Goal: Task Accomplishment & Management: Manage account settings

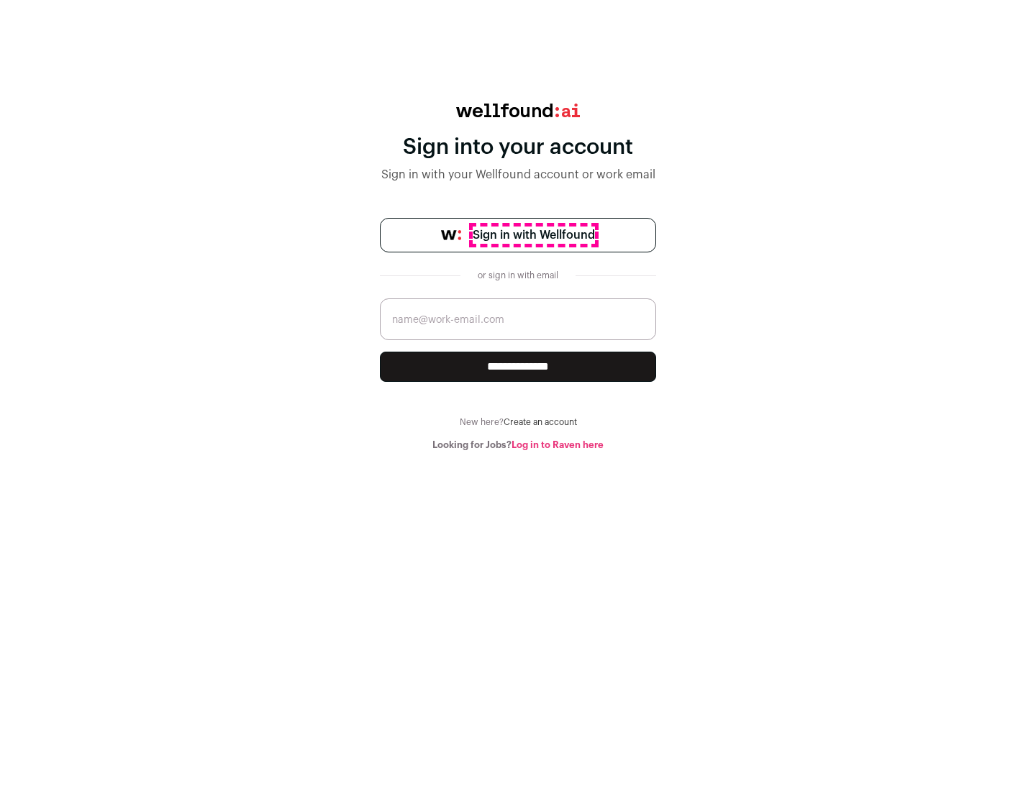
click at [533, 235] on span "Sign in with Wellfound" at bounding box center [533, 235] width 122 height 17
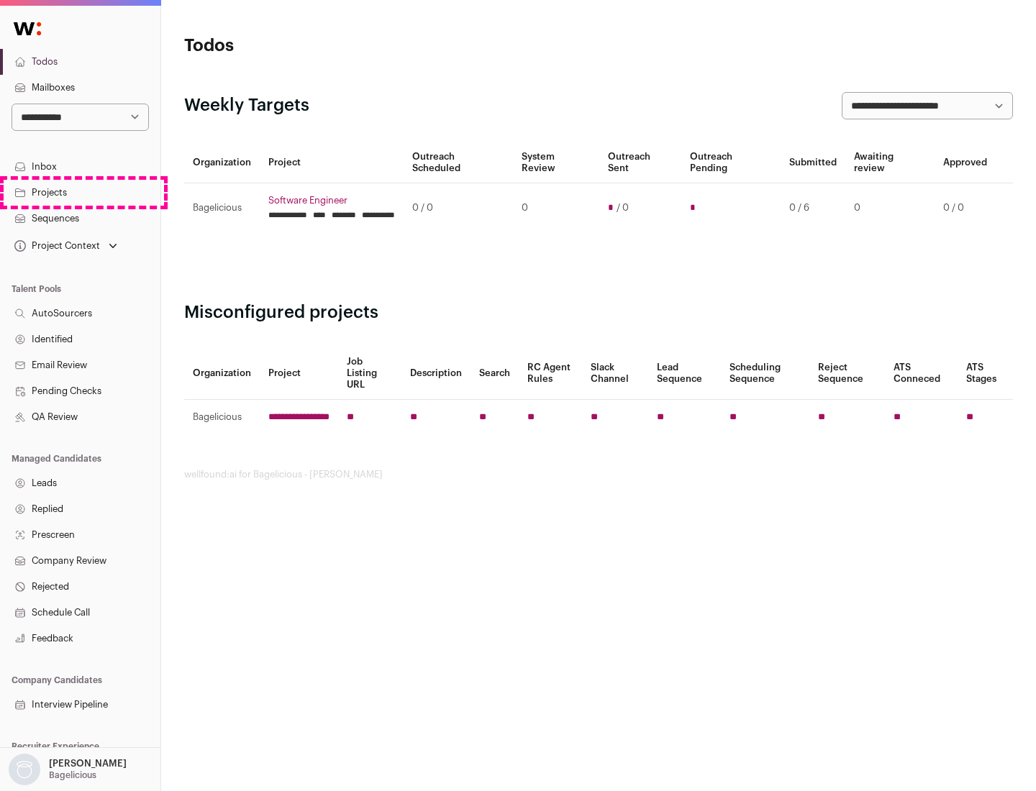
click at [80, 192] on link "Projects" at bounding box center [80, 193] width 160 height 26
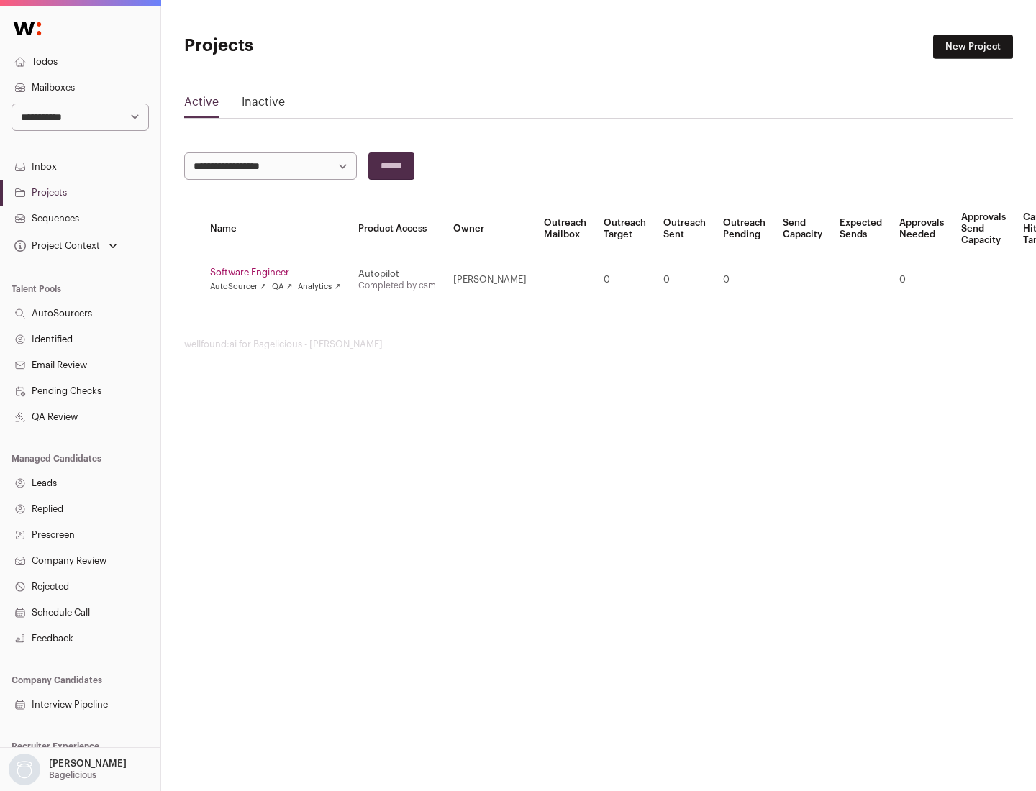
click at [280, 273] on link "Software Engineer" at bounding box center [275, 273] width 131 height 12
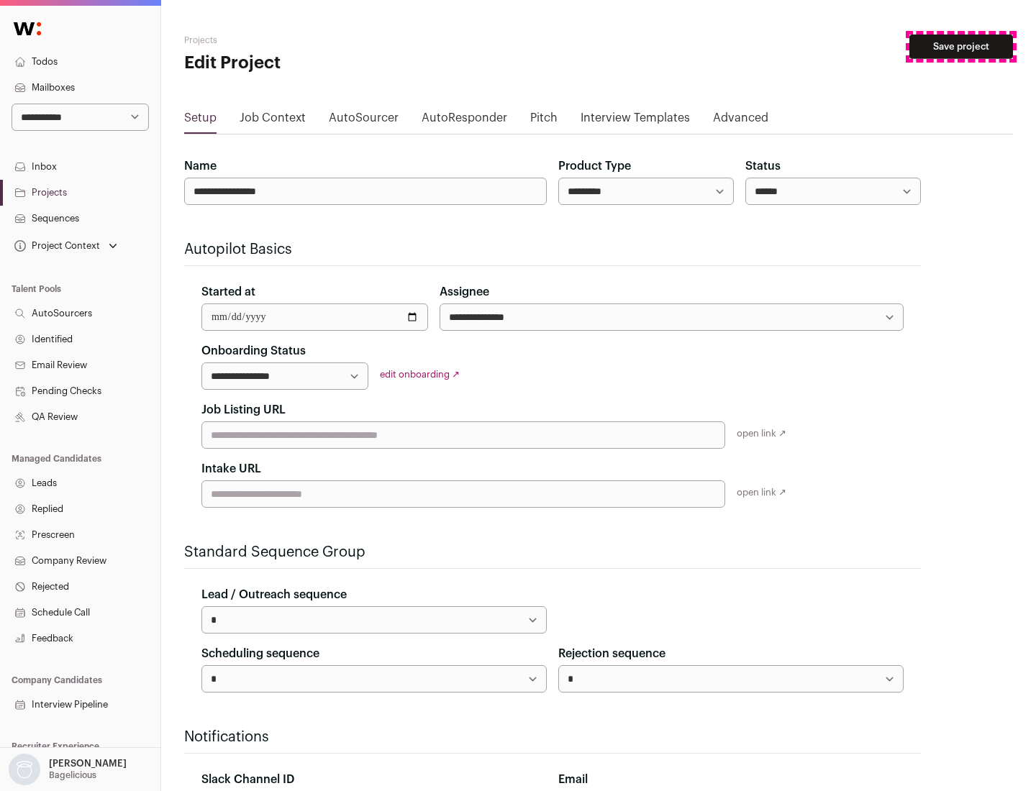
click at [961, 47] on button "Save project" at bounding box center [961, 47] width 104 height 24
